Goal: Information Seeking & Learning: Understand process/instructions

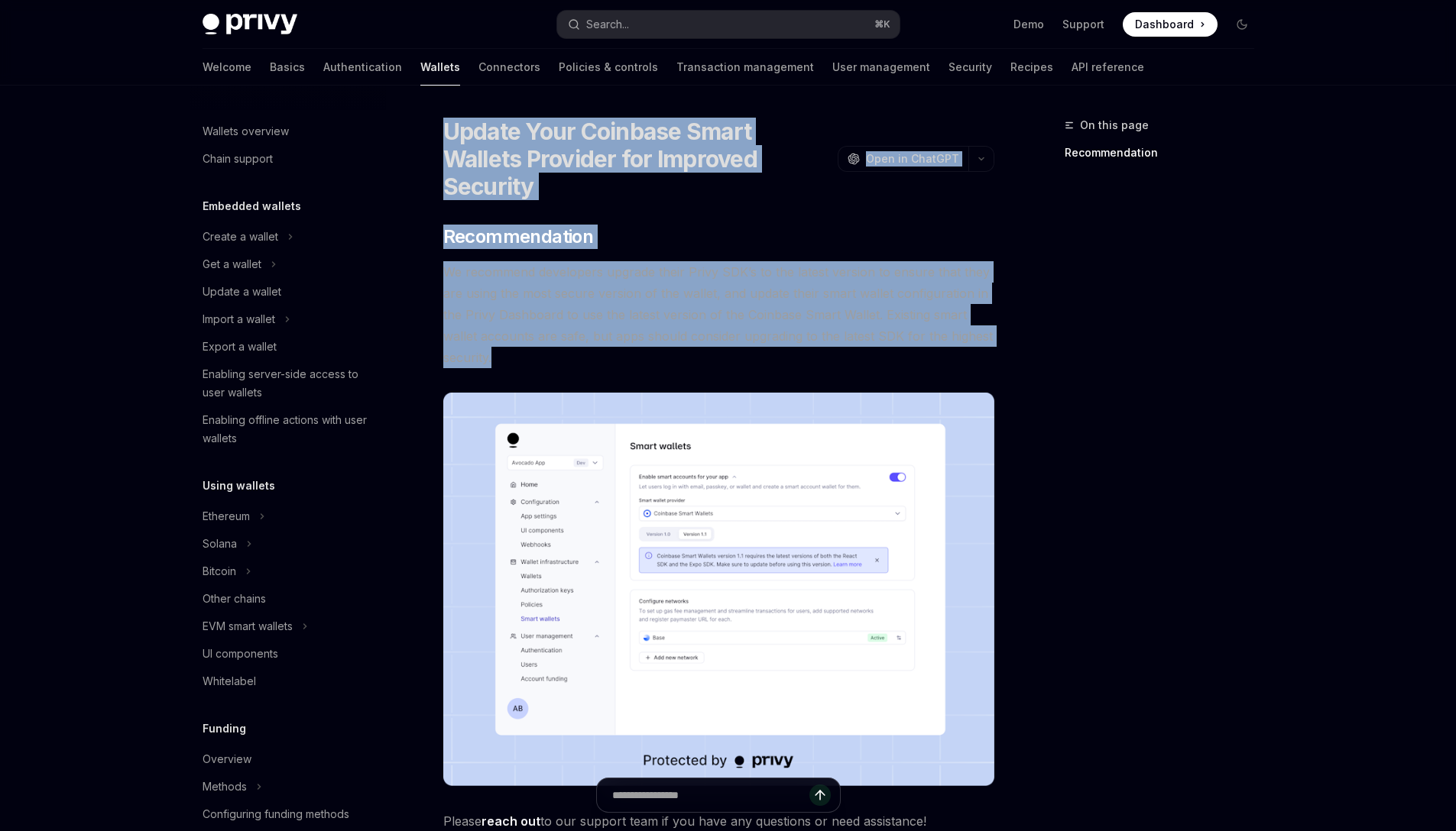
drag, startPoint x: 451, startPoint y: 135, endPoint x: 890, endPoint y: 322, distance: 477.2
click at [890, 322] on div "Update Your Coinbase Smart Wallets Provider for Improved Security OpenAI Open i…" at bounding box center [575, 590] width 844 height 947
click at [699, 265] on span "We recommend developers upgrade their Privy SDK’s to the latest version to ensu…" at bounding box center [719, 314] width 551 height 106
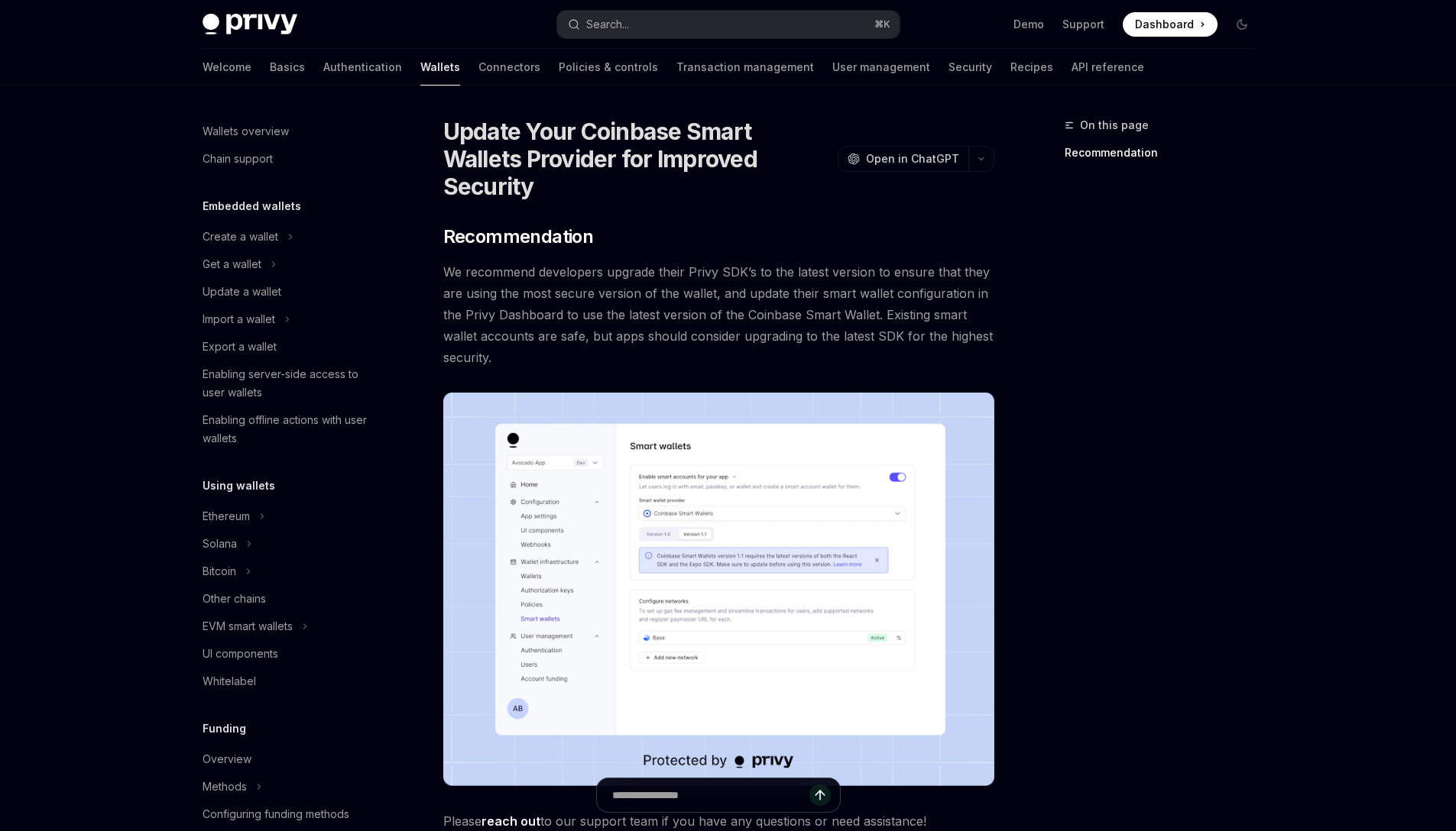
click at [685, 225] on div "​ Recommendation We recommend developers upgrade their Privy SDK’s to the lates…" at bounding box center [719, 528] width 551 height 607
click at [239, 258] on div "Get a wallet" at bounding box center [231, 264] width 59 height 18
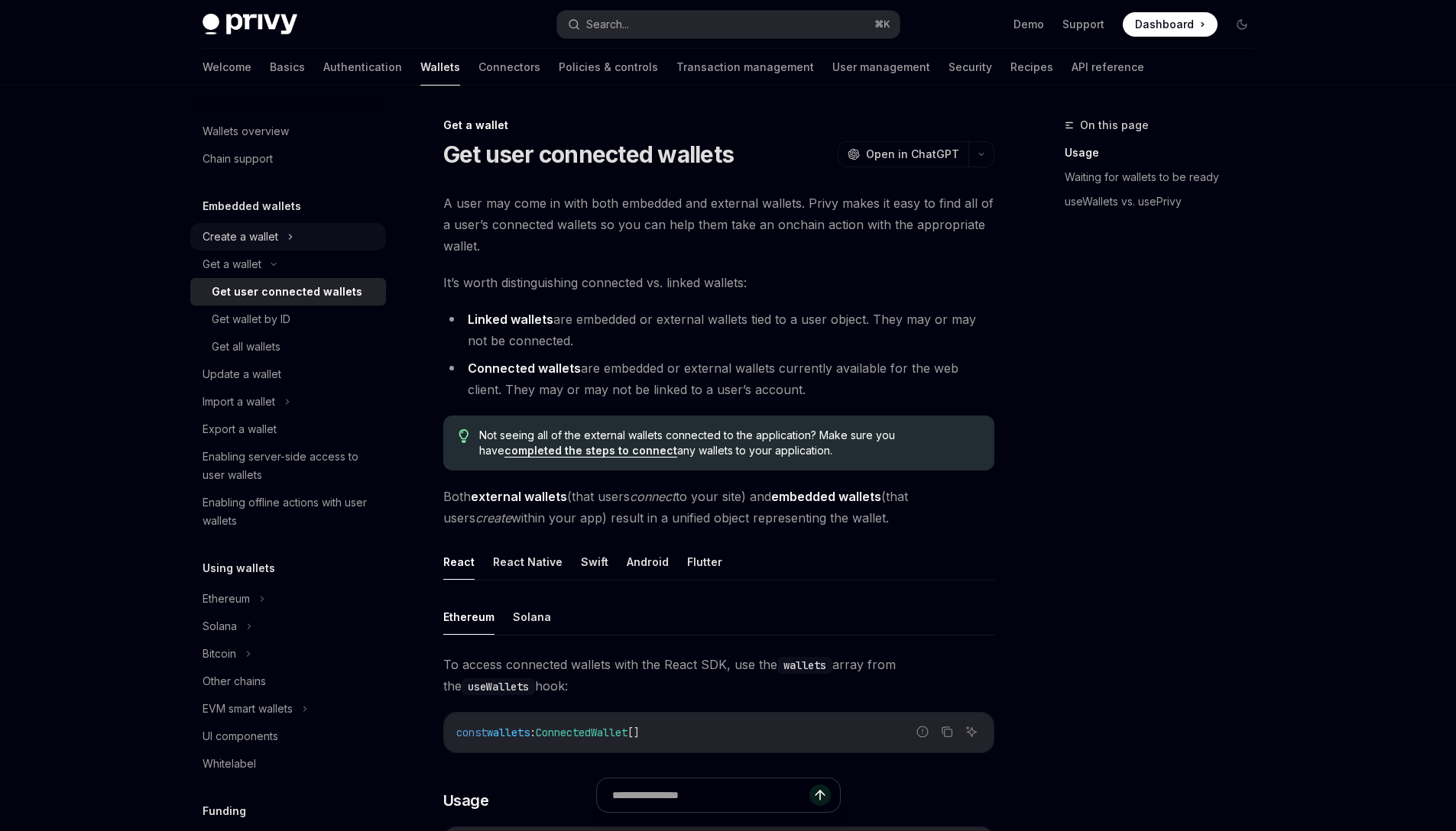
click at [268, 232] on div "Create a wallet" at bounding box center [240, 237] width 76 height 18
type textarea "*"
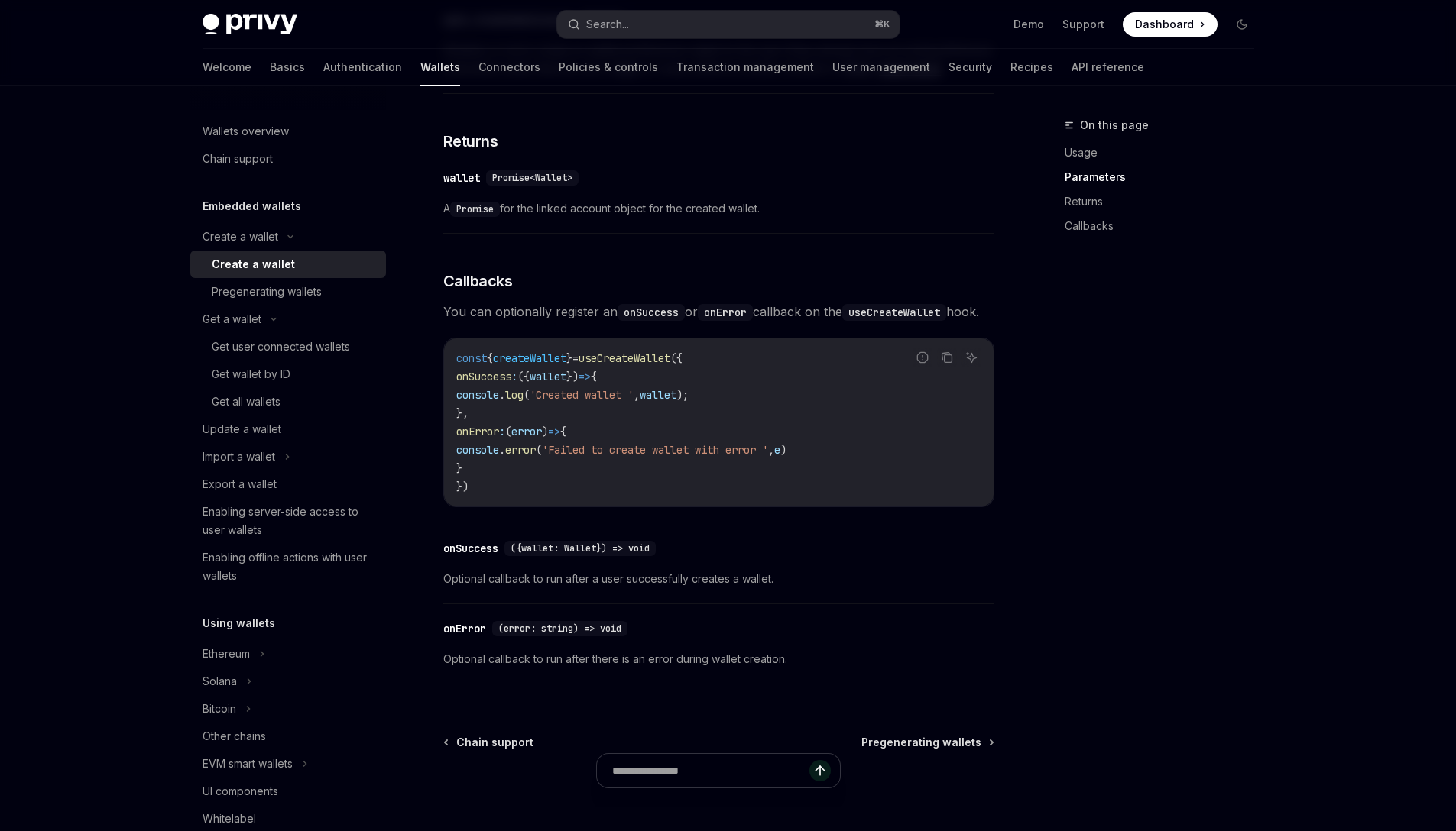
scroll to position [1027, 0]
